Goal: Transaction & Acquisition: Book appointment/travel/reservation

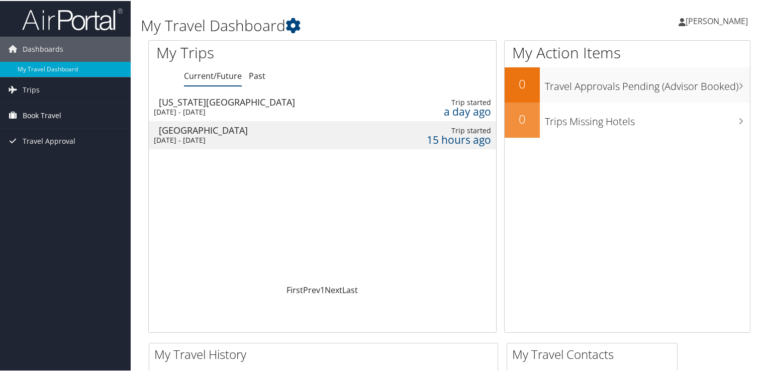
click at [48, 115] on span "Book Travel" at bounding box center [42, 114] width 39 height 25
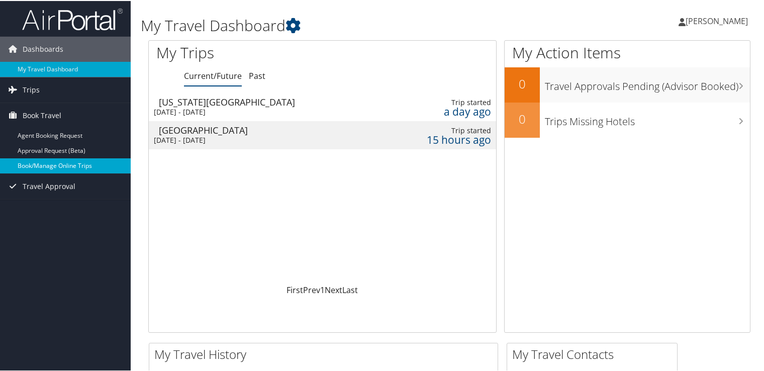
click at [47, 159] on link "Book/Manage Online Trips" at bounding box center [65, 164] width 131 height 15
